Goal: Task Accomplishment & Management: Manage account settings

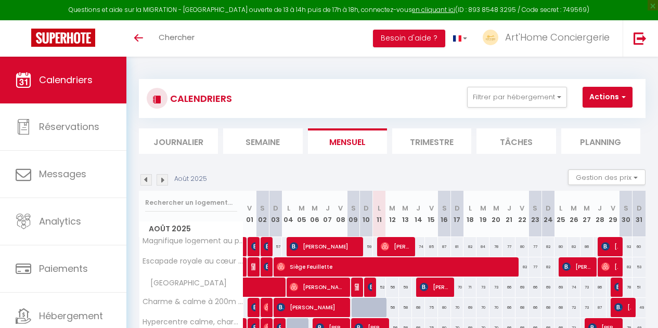
select select
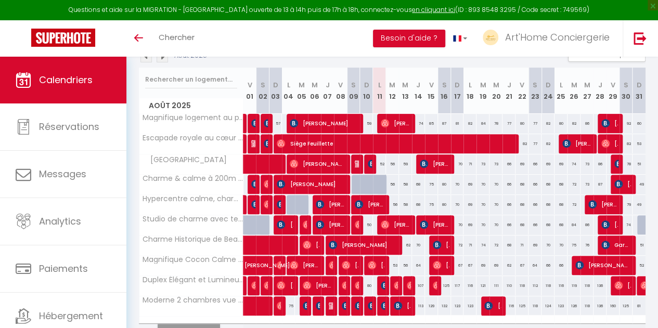
scroll to position [185, 0]
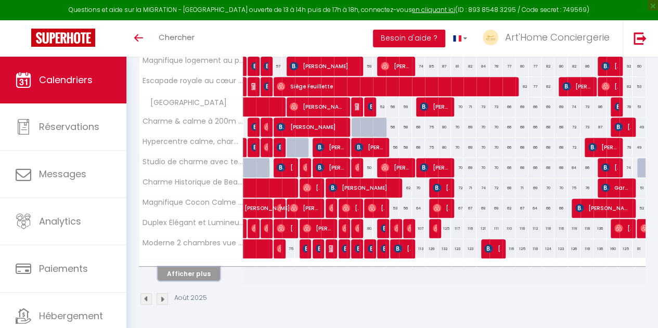
click at [198, 267] on button "Afficher plus" at bounding box center [189, 274] width 62 height 14
select select
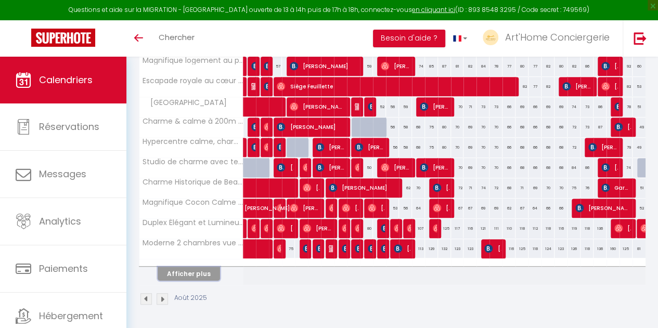
select select
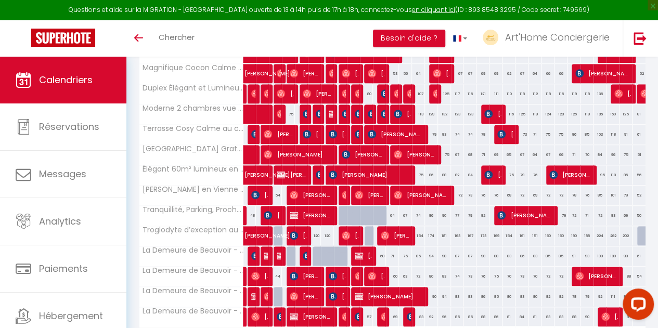
scroll to position [0, 0]
click at [364, 254] on span "[PERSON_NAME]" at bounding box center [363, 256] width 17 height 20
select select "OK"
select select "KO"
select select "0"
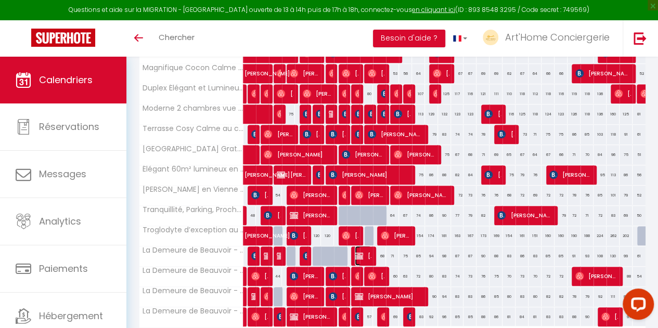
select select "0"
select select "1"
select select
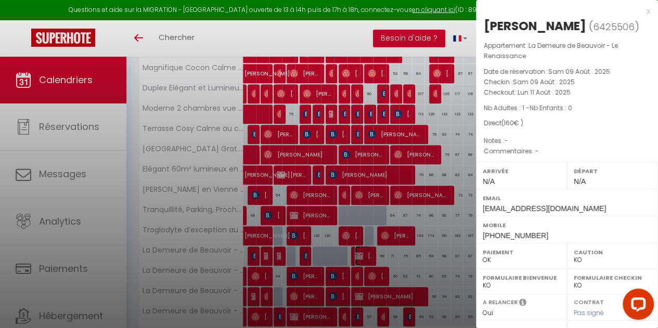
scroll to position [164, 0]
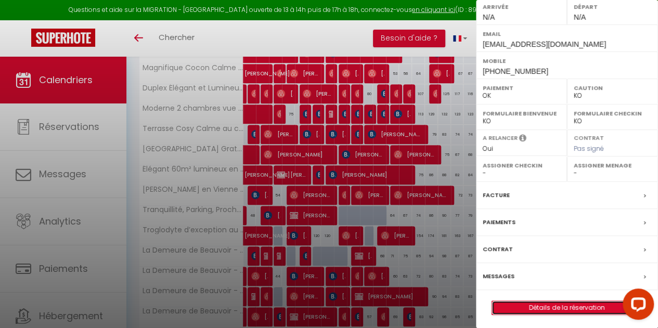
click at [548, 301] on link "Détails de la réservation" at bounding box center [567, 308] width 150 height 14
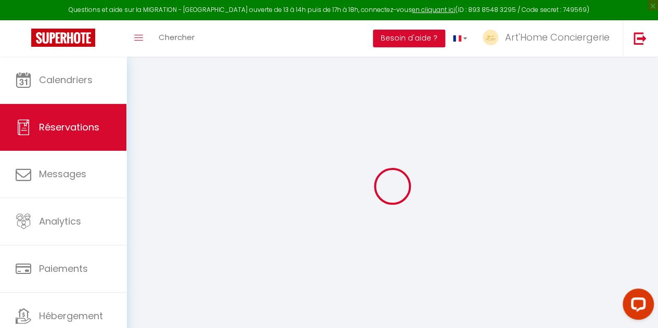
type input "Ramatha"
type input "Thiam"
type input "[EMAIL_ADDRESS][DOMAIN_NAME]"
type input "[PHONE_NUMBER]"
select select "FR"
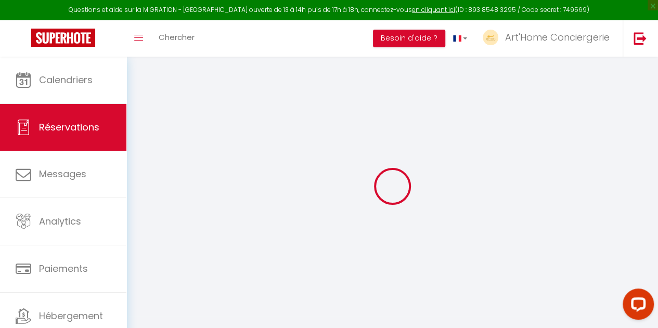
select select "69768"
select select "1"
type input "Sam 09 Août 2025"
select select
type input "Lun 11 Août 2025"
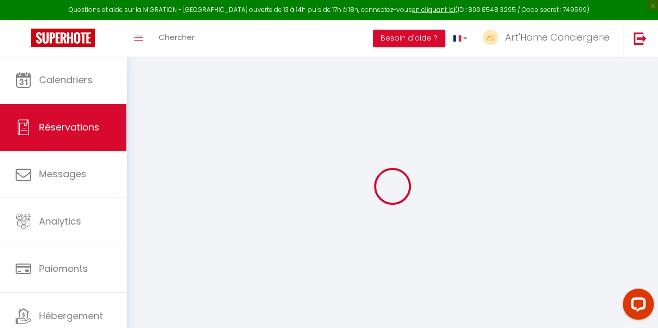
select select
type input "1"
select select "12"
select select
type input "160"
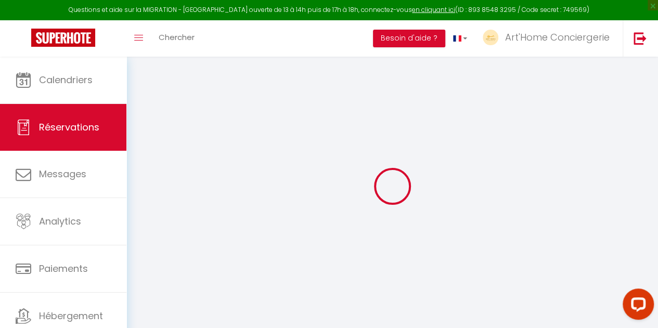
checkbox input "false"
type input "0"
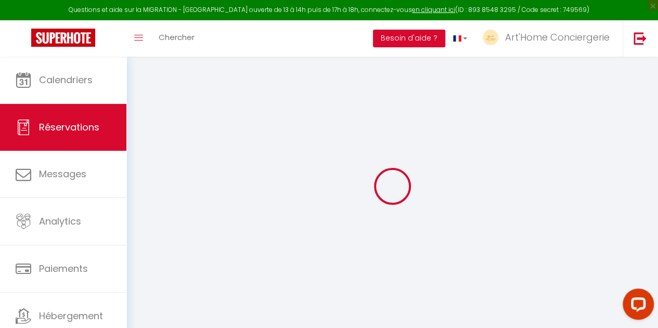
select select
select select "14"
checkbox input "false"
select select
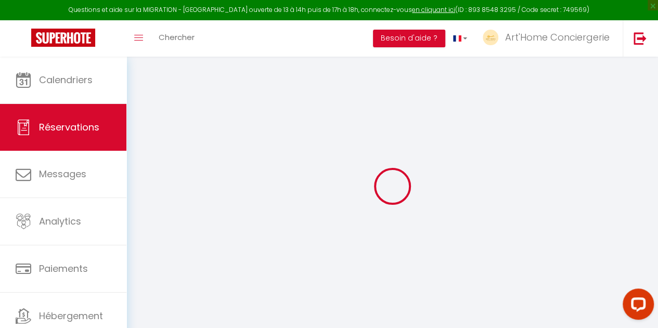
select select
checkbox input "false"
select select
checkbox input "false"
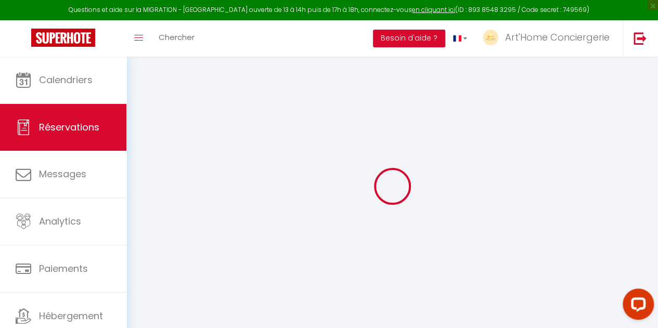
select select
checkbox input "false"
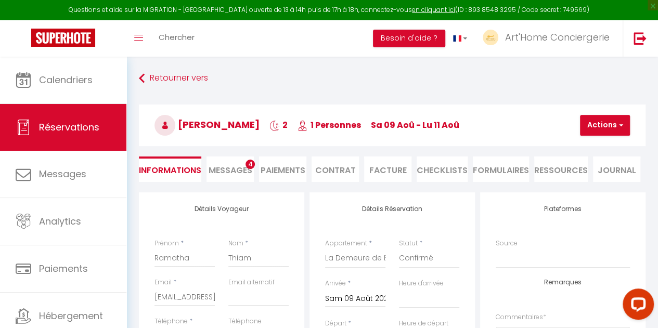
select select
checkbox input "false"
select select
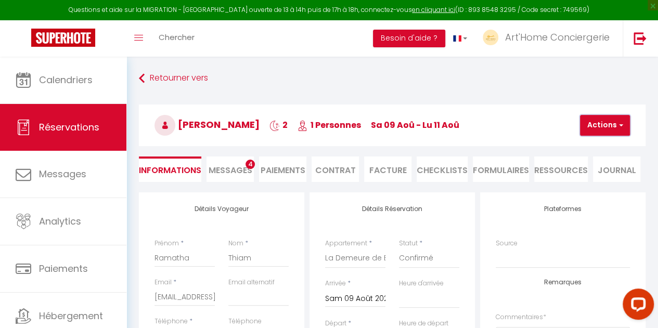
click at [617, 125] on span "button" at bounding box center [620, 125] width 6 height 9
click at [593, 161] on link "Dupliquer" at bounding box center [614, 162] width 82 height 14
select select
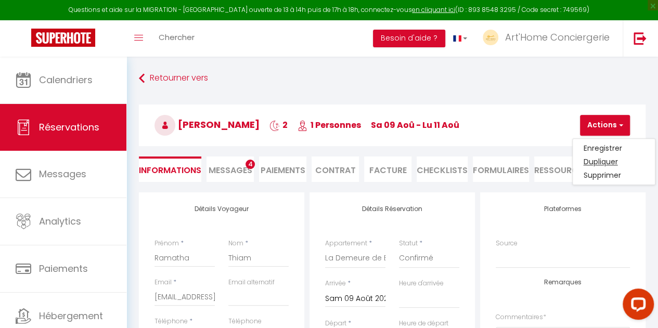
select select
checkbox input "false"
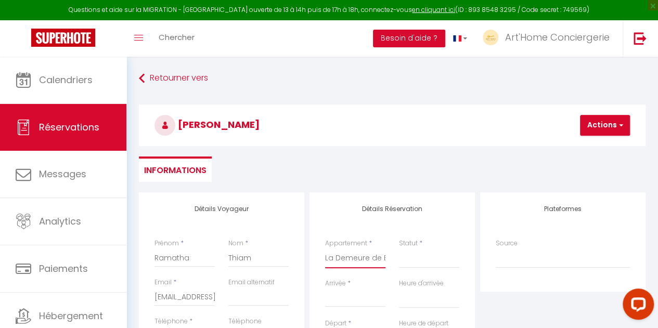
click at [374, 256] on select "Magnifique logement au pied du [GEOGRAPHIC_DATA] royale au cœur de [GEOGRAPHIC_…" at bounding box center [355, 259] width 60 height 20
select select "29448"
click at [325, 249] on select "Magnifique logement au pied du [GEOGRAPHIC_DATA] royale au cœur de [GEOGRAPHIC_…" at bounding box center [355, 259] width 60 height 20
select select
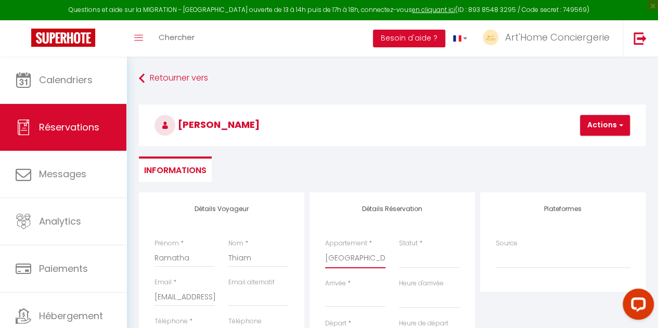
select select
type input "0"
select select
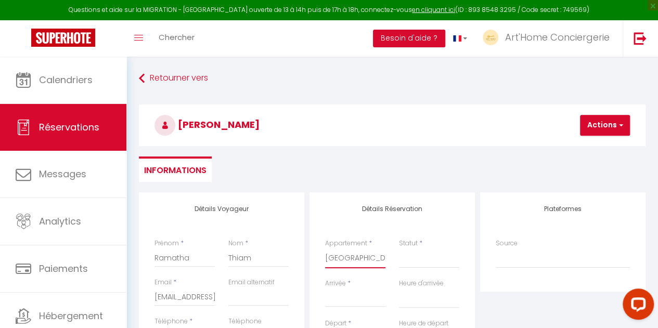
checkbox input "false"
select select
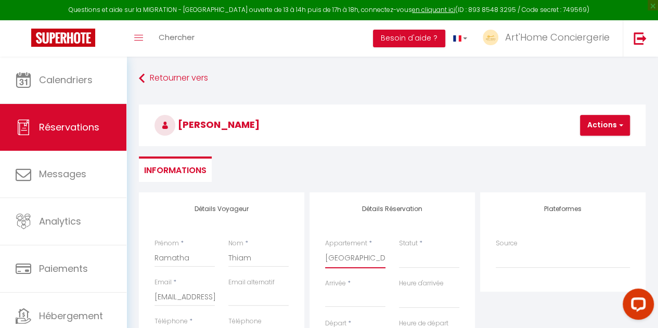
select select
checkbox input "false"
click at [422, 135] on h3 "[PERSON_NAME]" at bounding box center [392, 126] width 507 height 42
click at [355, 294] on input "Arrivée" at bounding box center [355, 300] width 60 height 14
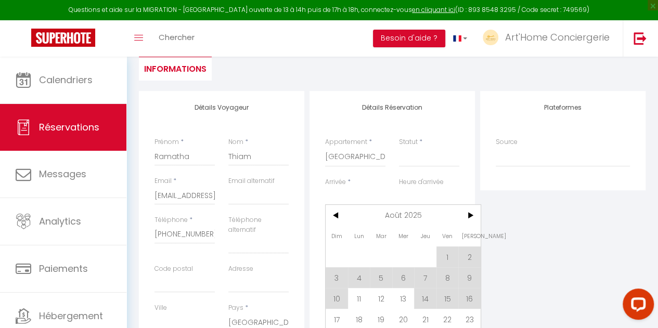
scroll to position [106, 0]
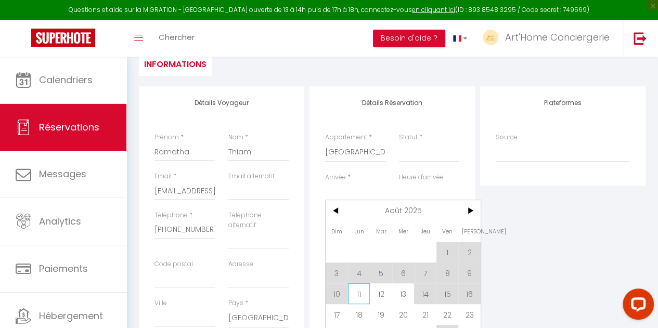
click at [356, 295] on span "11" at bounding box center [359, 294] width 22 height 21
select select
type input "Lun 11 Août 2025"
select select
type input "[DATE]"
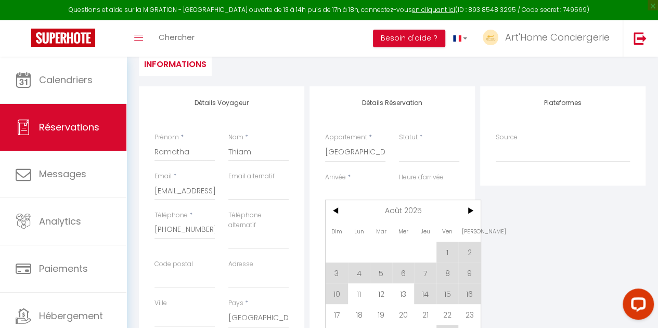
select select
checkbox input "false"
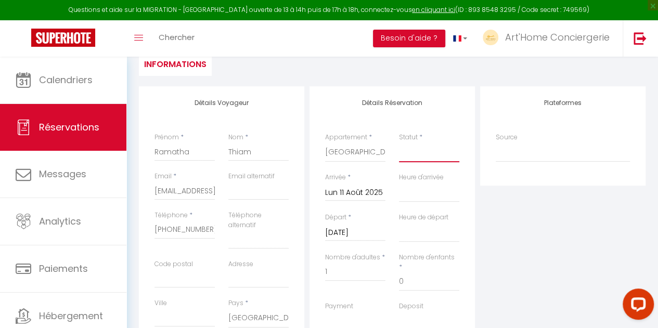
click at [425, 151] on select "Confirmé Non Confirmé [PERSON_NAME] par le voyageur No Show Request" at bounding box center [429, 153] width 60 height 20
select select "1"
click at [399, 143] on select "Confirmé Non Confirmé [PERSON_NAME] par le voyageur No Show Request" at bounding box center [429, 153] width 60 height 20
select select
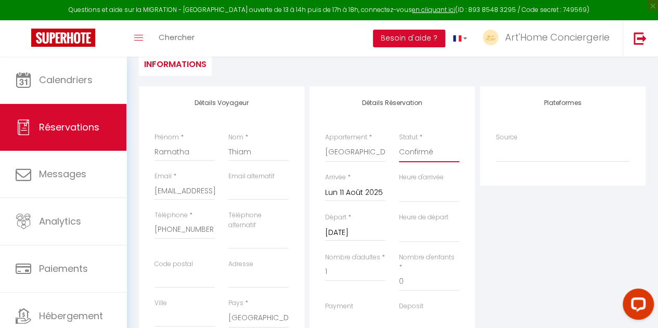
select select
checkbox input "false"
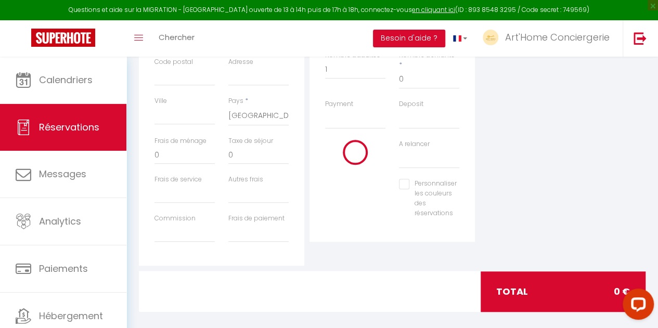
scroll to position [309, 0]
type input "35"
type input "1.5"
select select
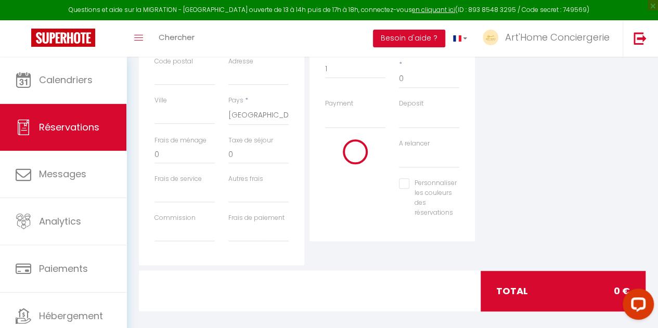
select select
type input "52"
select select
checkbox input "false"
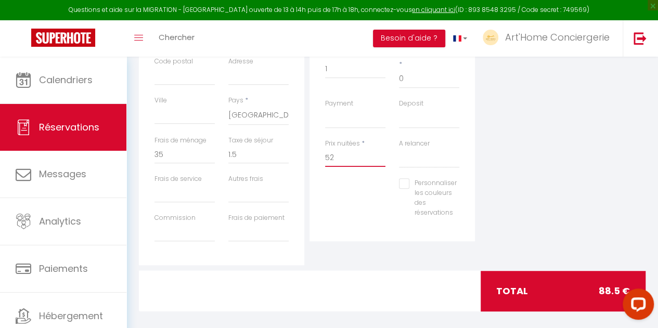
click at [350, 148] on input "52" at bounding box center [355, 157] width 60 height 19
type input "5"
type input "90"
type input "0"
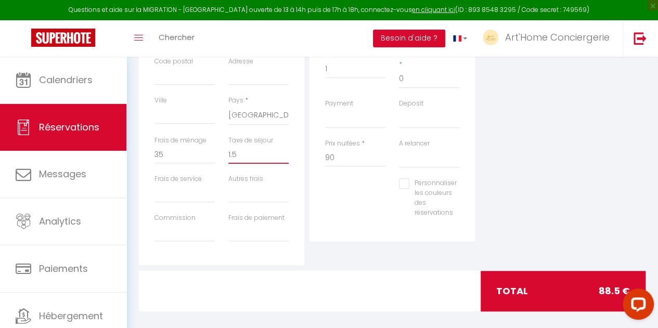
select select
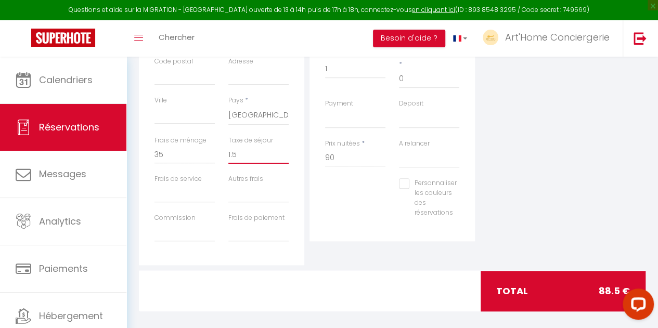
checkbox input "false"
click at [250, 151] on input "0" at bounding box center [259, 154] width 60 height 19
select select
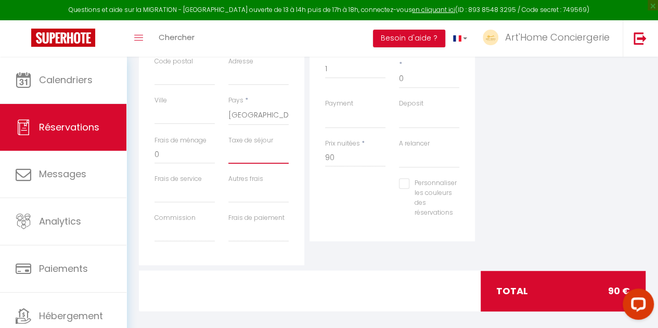
select select
checkbox input "false"
click at [161, 157] on input "0" at bounding box center [185, 154] width 60 height 19
select select
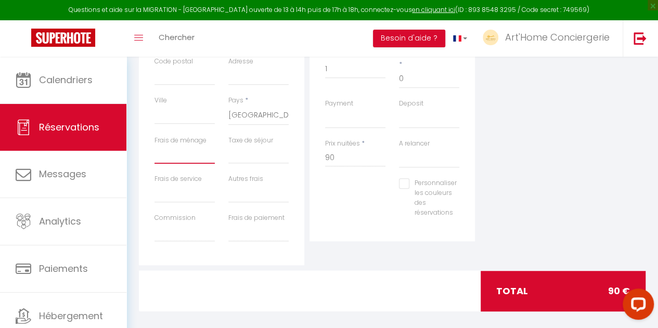
select select
checkbox input "false"
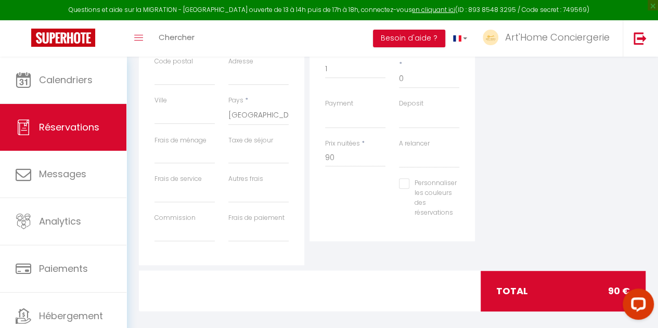
click at [359, 188] on div "Personnaliser les couleurs des réservations #D7092E" at bounding box center [393, 203] width 148 height 49
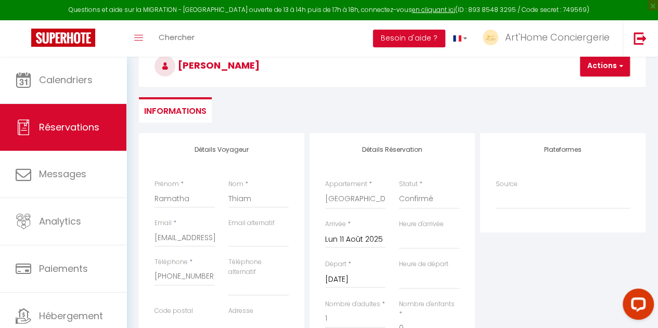
scroll to position [52, 0]
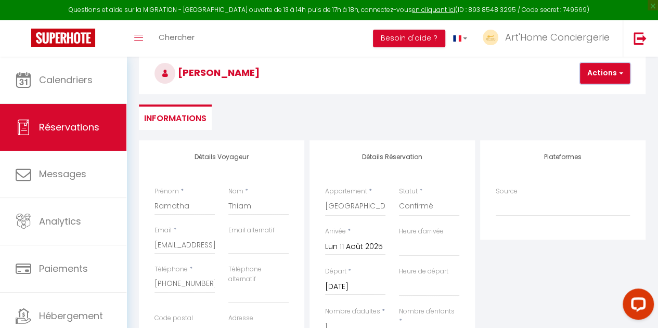
click at [622, 75] on span "button" at bounding box center [620, 73] width 6 height 9
click at [600, 95] on link "Enregistrer" at bounding box center [614, 97] width 82 height 14
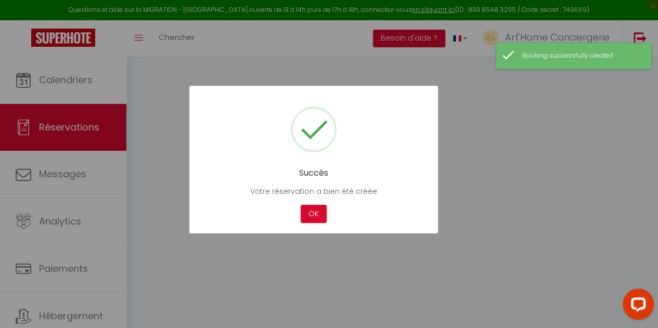
select select "all"
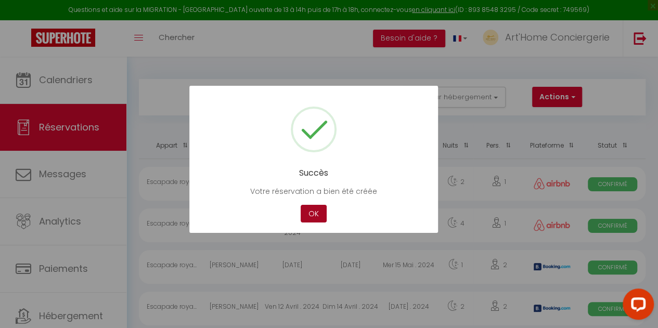
click at [315, 213] on button "OK" at bounding box center [314, 214] width 26 height 18
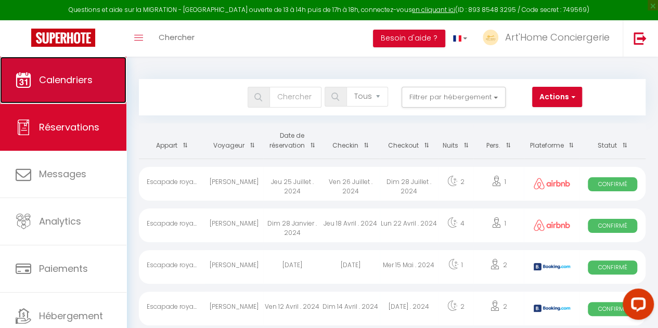
click at [87, 94] on link "Calendriers" at bounding box center [63, 80] width 126 height 47
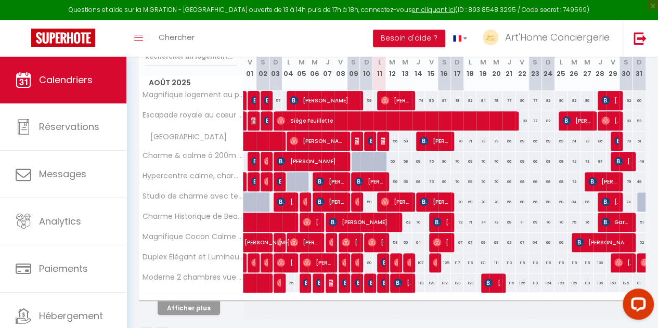
scroll to position [147, 0]
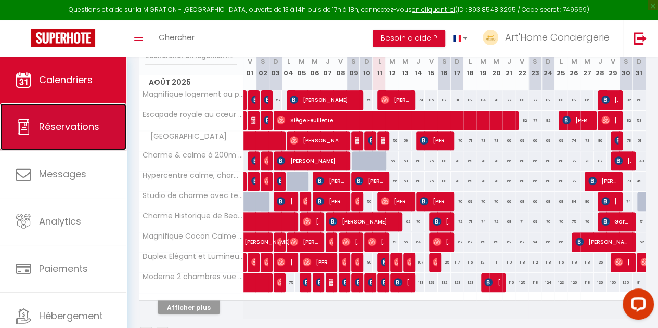
click at [66, 124] on span "Réservations" at bounding box center [69, 126] width 60 height 13
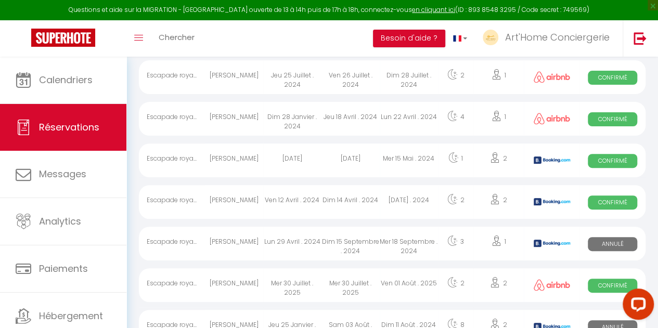
scroll to position [34, 0]
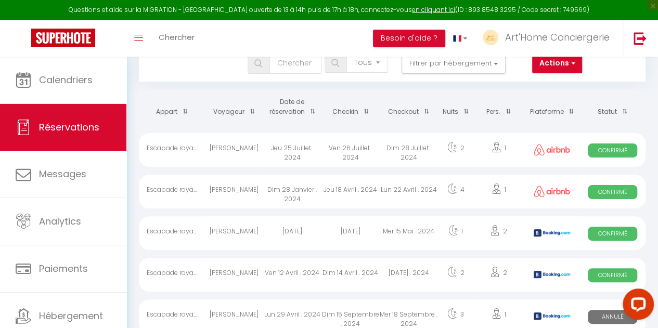
click at [374, 72] on div "Tous les statuts Annulé Confirmé Non Confirmé Tout sauf annulé No Show Request" at bounding box center [356, 63] width 77 height 21
click at [373, 70] on select "Tous les statuts Annulé Confirmé Non Confirmé Tout sauf annulé No Show Request" at bounding box center [368, 63] width 42 height 20
select select "cancelled"
click at [347, 53] on select "Tous les statuts Annulé Confirmé Non Confirmé Tout sauf annulé No Show Request" at bounding box center [368, 63] width 42 height 20
checkbox input "false"
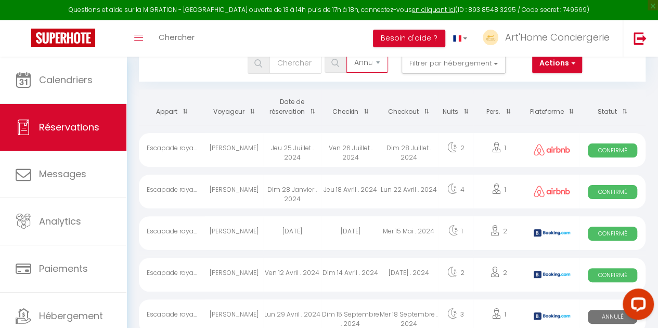
checkbox input "false"
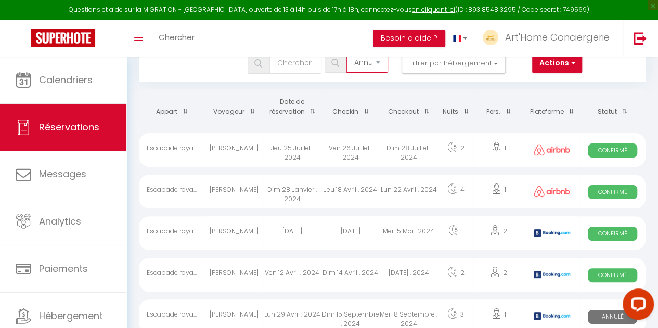
checkbox input "false"
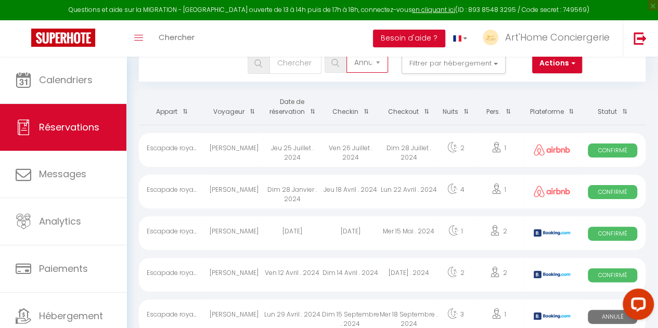
checkbox input "false"
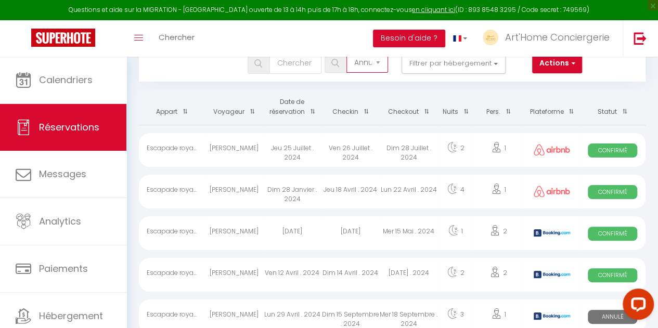
checkbox input "false"
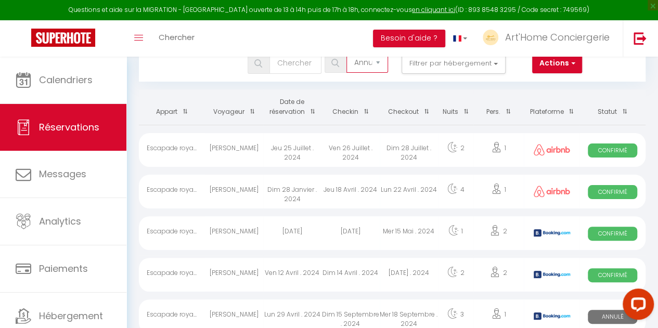
checkbox input "false"
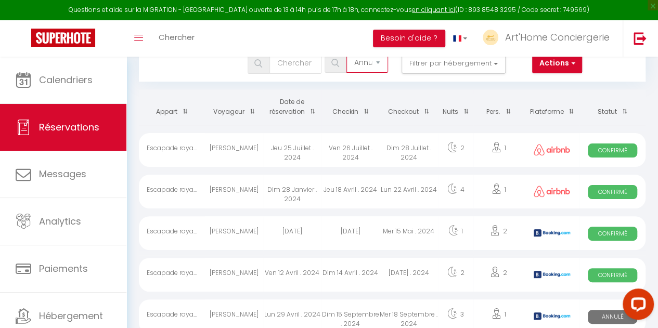
checkbox input "false"
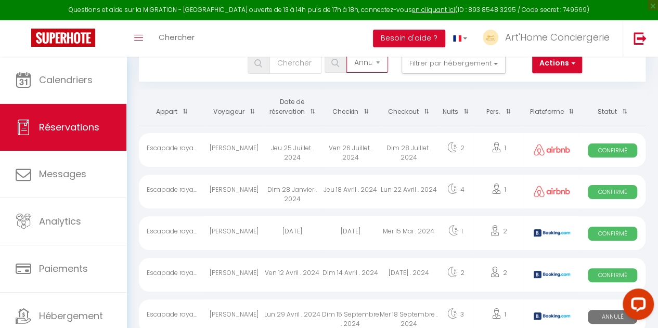
checkbox input "false"
click at [438, 68] on button "Filtrer par hébergement" at bounding box center [454, 63] width 104 height 21
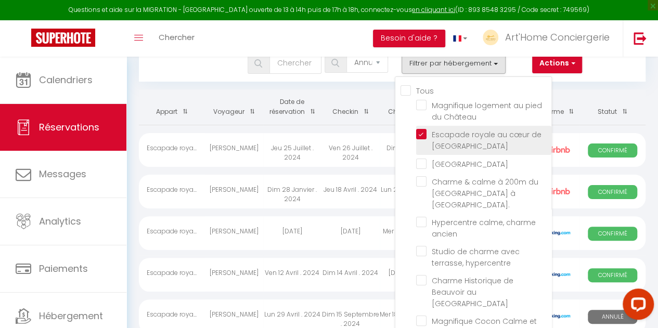
click at [428, 133] on input "Escapade royale au cœur de [GEOGRAPHIC_DATA]" at bounding box center [483, 134] width 135 height 10
checkbox input "false"
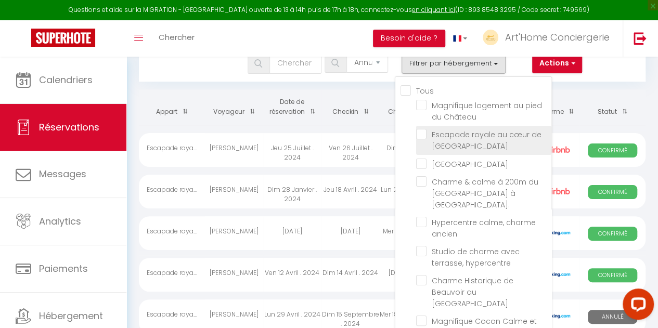
checkbox input "false"
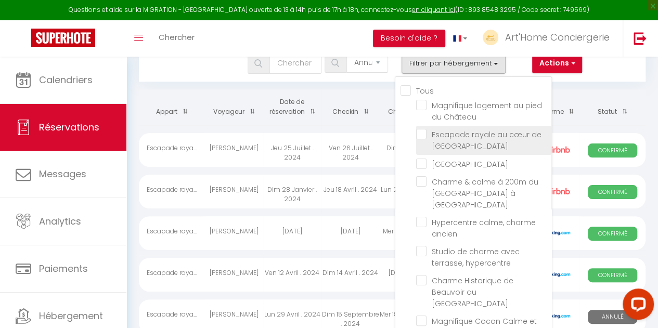
checkbox input "false"
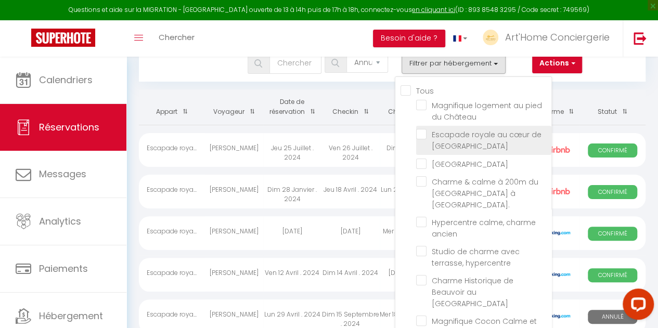
checkbox input "false"
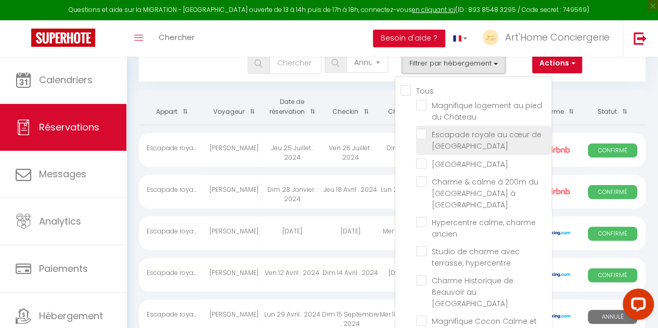
checkbox input "false"
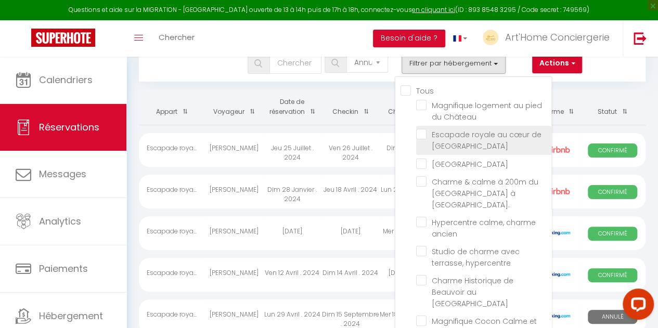
checkbox input "false"
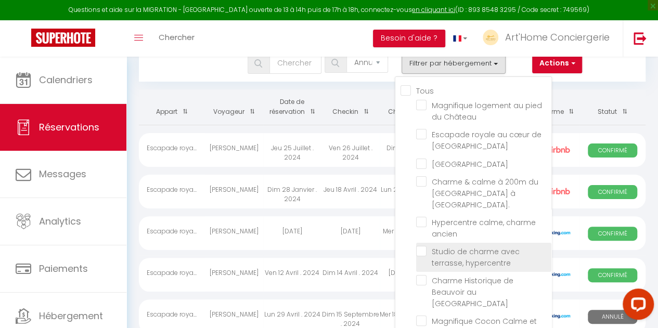
click at [425, 246] on li "Studio de charme avec terrasse, hypercentre" at bounding box center [483, 257] width 135 height 29
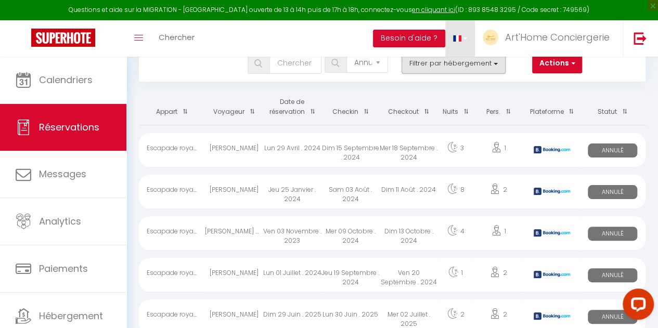
drag, startPoint x: 448, startPoint y: 56, endPoint x: 451, endPoint y: 65, distance: 9.6
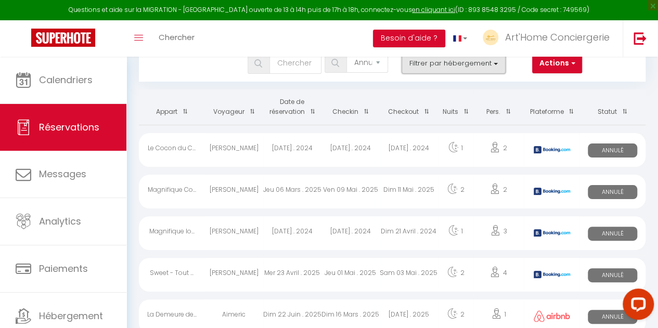
click at [451, 66] on button "Filtrer par hébergement" at bounding box center [454, 63] width 104 height 21
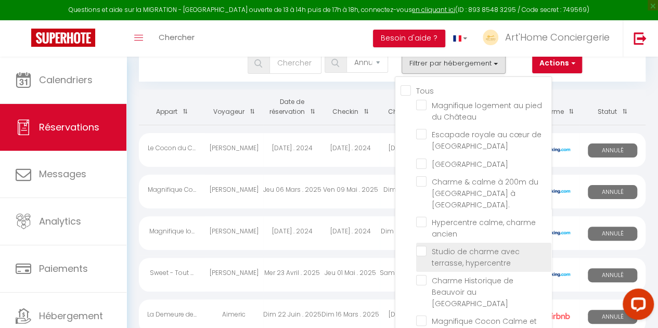
click at [422, 246] on input "Studio de charme avec terrasse, hypercentre" at bounding box center [483, 251] width 135 height 10
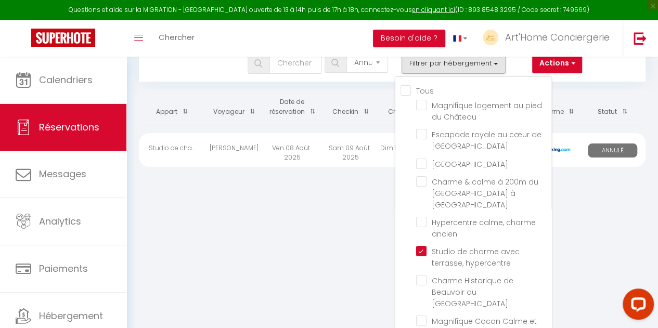
drag, startPoint x: 261, startPoint y: 198, endPoint x: 278, endPoint y: 180, distance: 25.4
click at [262, 198] on body "Questions et aide sur la MIGRATION - [GEOGRAPHIC_DATA] ouverte de 13 à 14h puis…" at bounding box center [329, 187] width 658 height 328
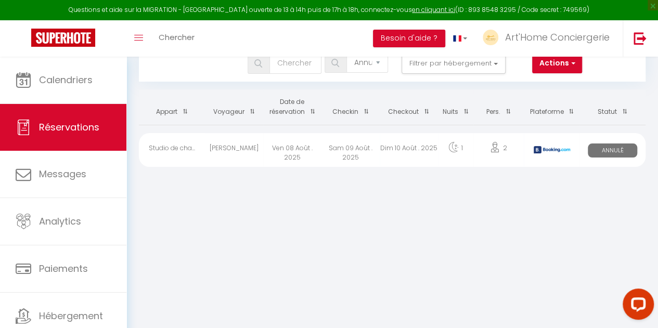
click at [327, 151] on div "Sam 09 Août . 2025" at bounding box center [351, 150] width 58 height 34
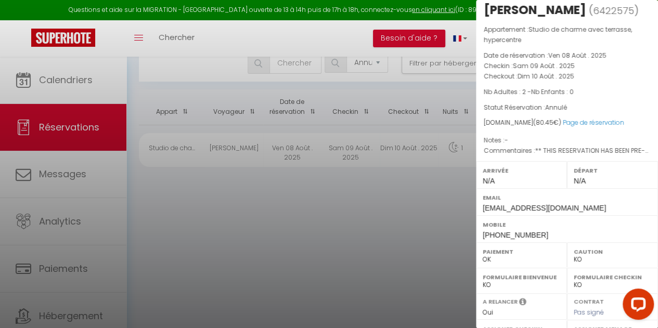
scroll to position [17, 0]
click at [495, 256] on select "OK KO" at bounding box center [522, 259] width 78 height 9
click at [483, 255] on select "OK KO" at bounding box center [522, 259] width 78 height 9
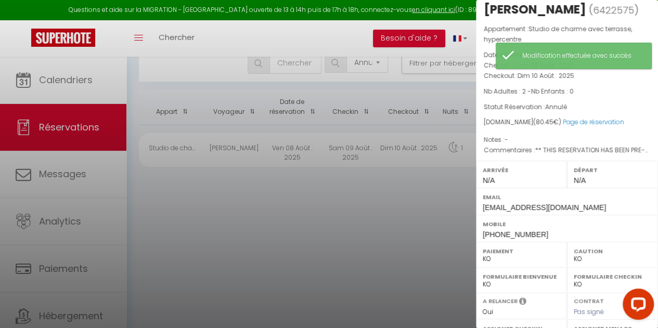
click at [490, 259] on select "OK KO" at bounding box center [522, 259] width 78 height 9
click at [483, 255] on select "OK KO" at bounding box center [522, 259] width 78 height 9
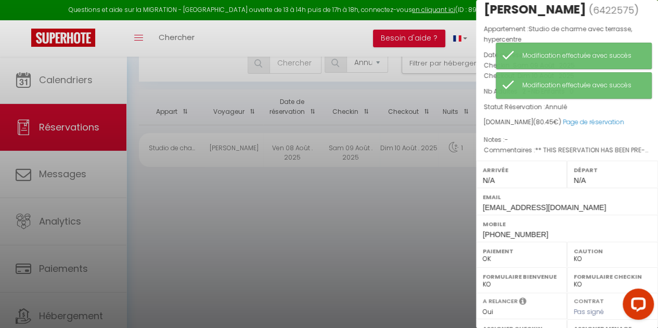
click at [420, 209] on div at bounding box center [329, 164] width 658 height 328
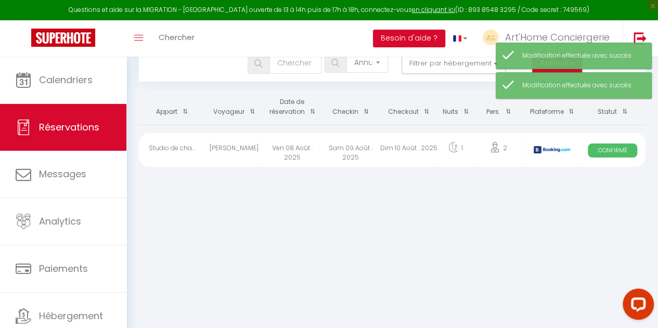
click at [307, 148] on div "Ven 08 Août . 2025" at bounding box center [292, 150] width 58 height 34
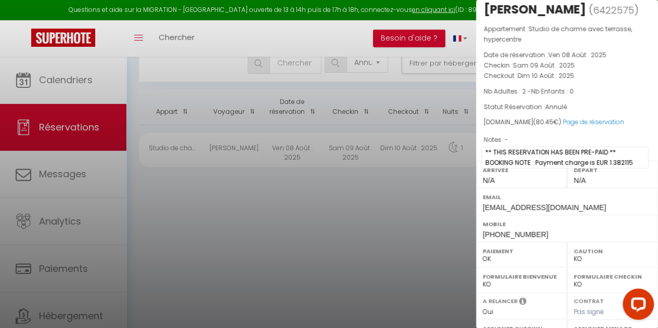
scroll to position [180, 0]
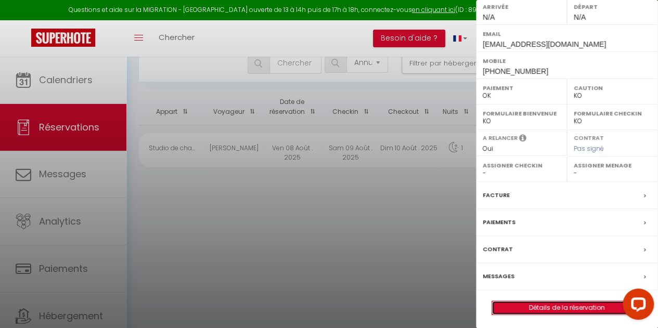
click at [548, 303] on link "Détails de la réservation" at bounding box center [567, 308] width 150 height 14
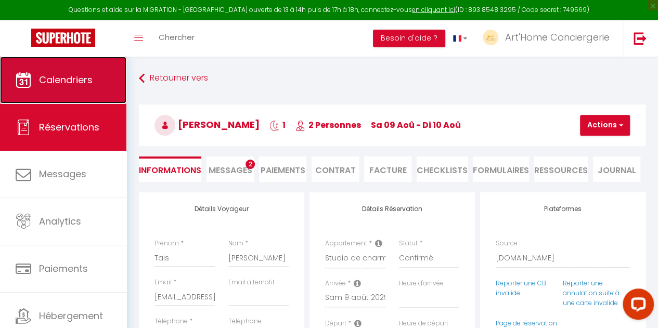
click at [60, 81] on span "Calendriers" at bounding box center [66, 79] width 54 height 13
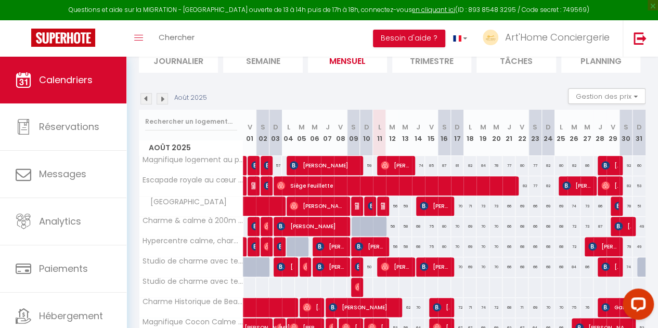
scroll to position [82, 0]
